Goal: Information Seeking & Learning: Understand process/instructions

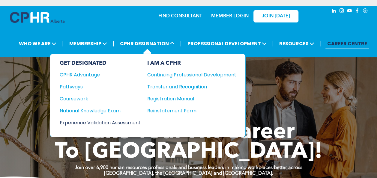
click at [126, 120] on div "Experience Validation Assessment" at bounding box center [96, 122] width 73 height 7
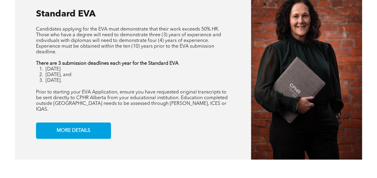
scroll to position [483, 0]
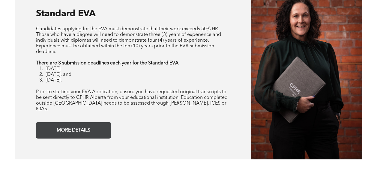
click at [103, 130] on link "MORE DETAILS" at bounding box center [73, 130] width 75 height 16
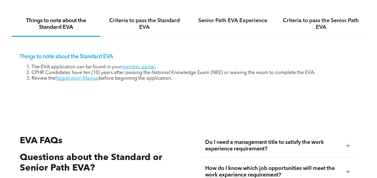
scroll to position [881, 0]
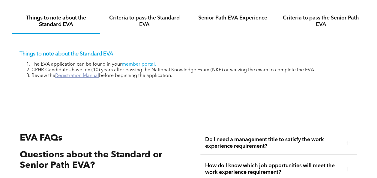
click at [84, 75] on link "Registration Manual" at bounding box center [77, 75] width 44 height 5
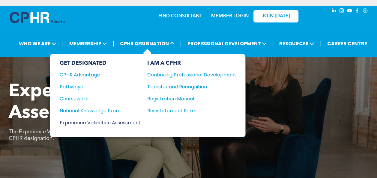
click at [92, 119] on div "Experience Validation Assessment" at bounding box center [96, 122] width 73 height 7
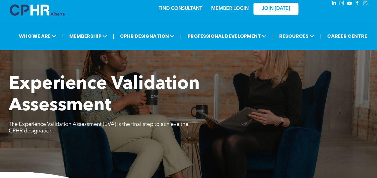
scroll to position [2, 0]
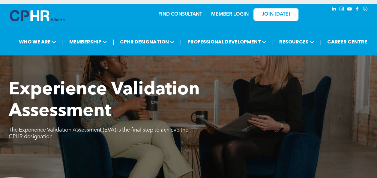
click at [234, 16] on link "MEMBER LOGIN" at bounding box center [229, 14] width 37 height 5
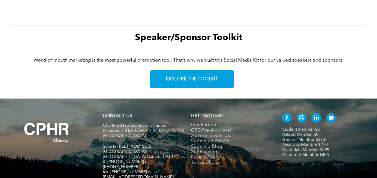
scroll to position [951, 0]
